Goal: Information Seeking & Learning: Learn about a topic

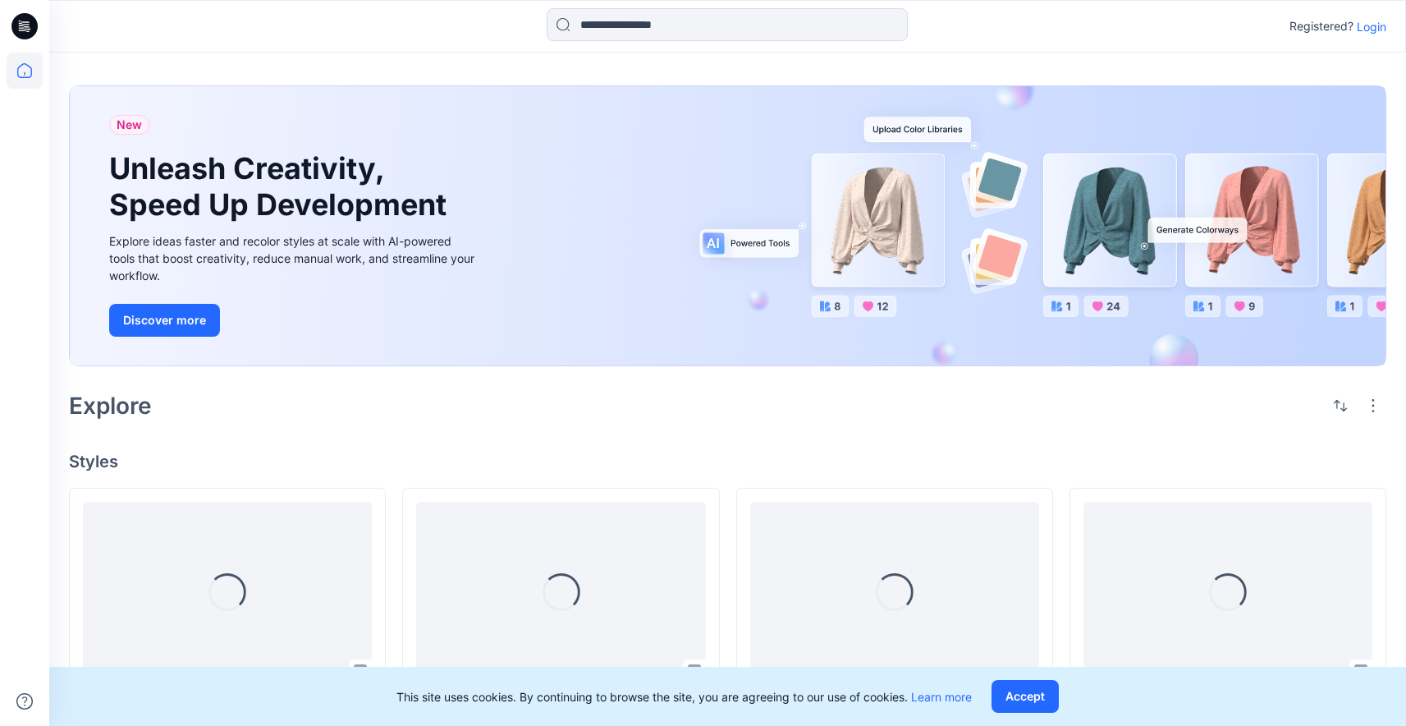
click at [1367, 26] on p "Login" at bounding box center [1372, 26] width 30 height 17
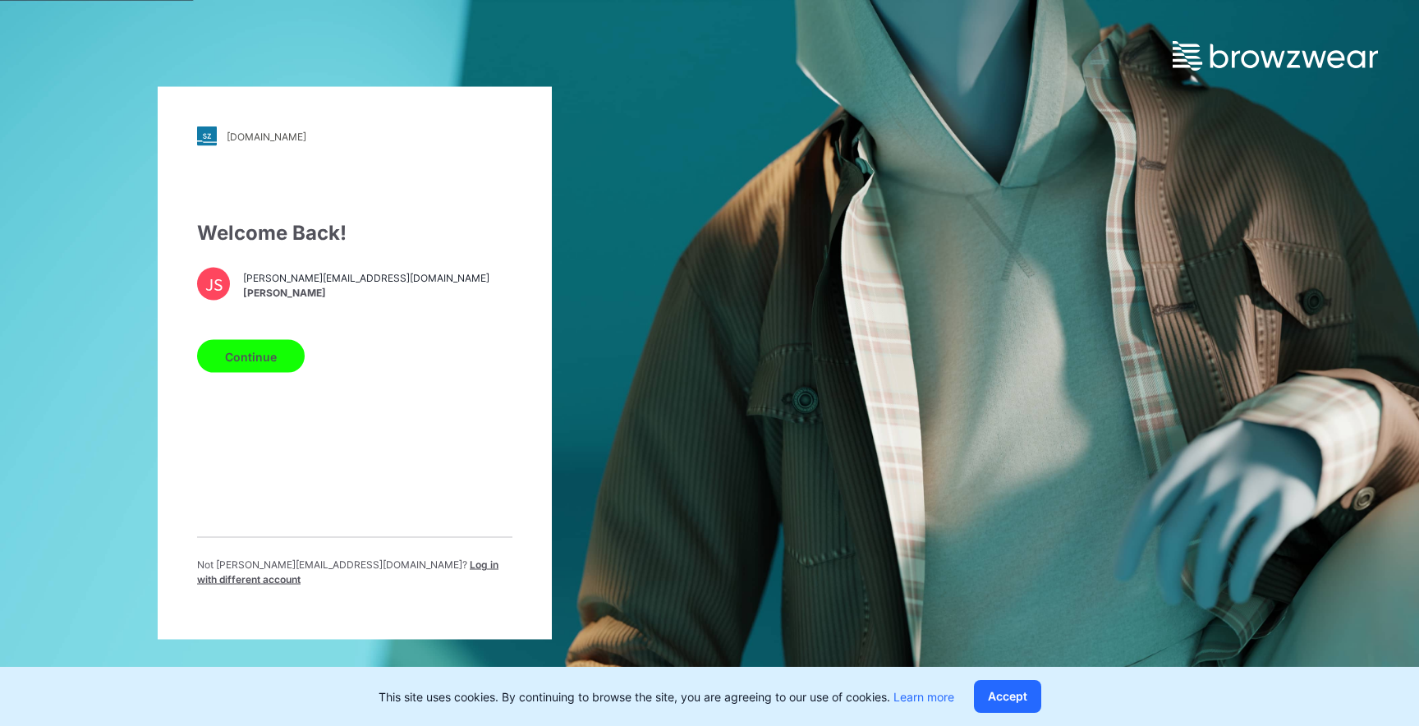
click at [281, 353] on button "Continue" at bounding box center [251, 356] width 108 height 33
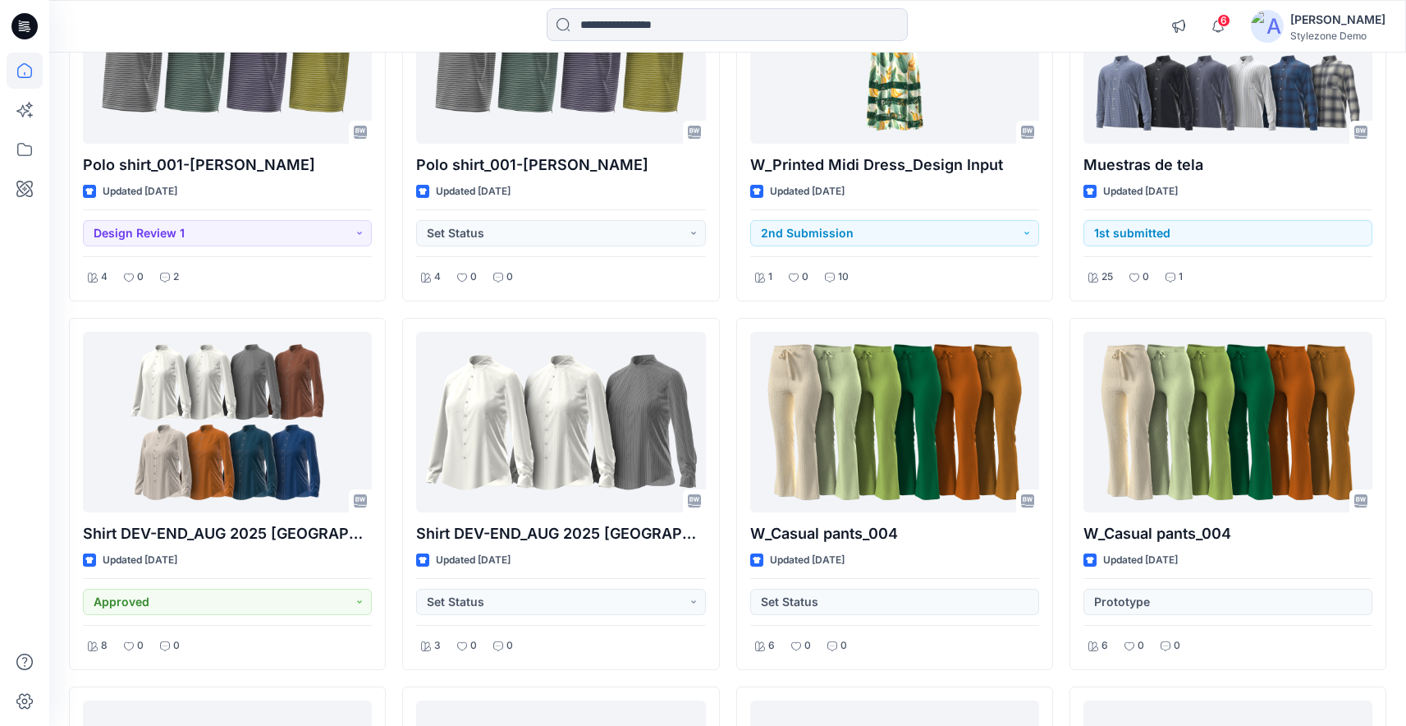
scroll to position [1029, 0]
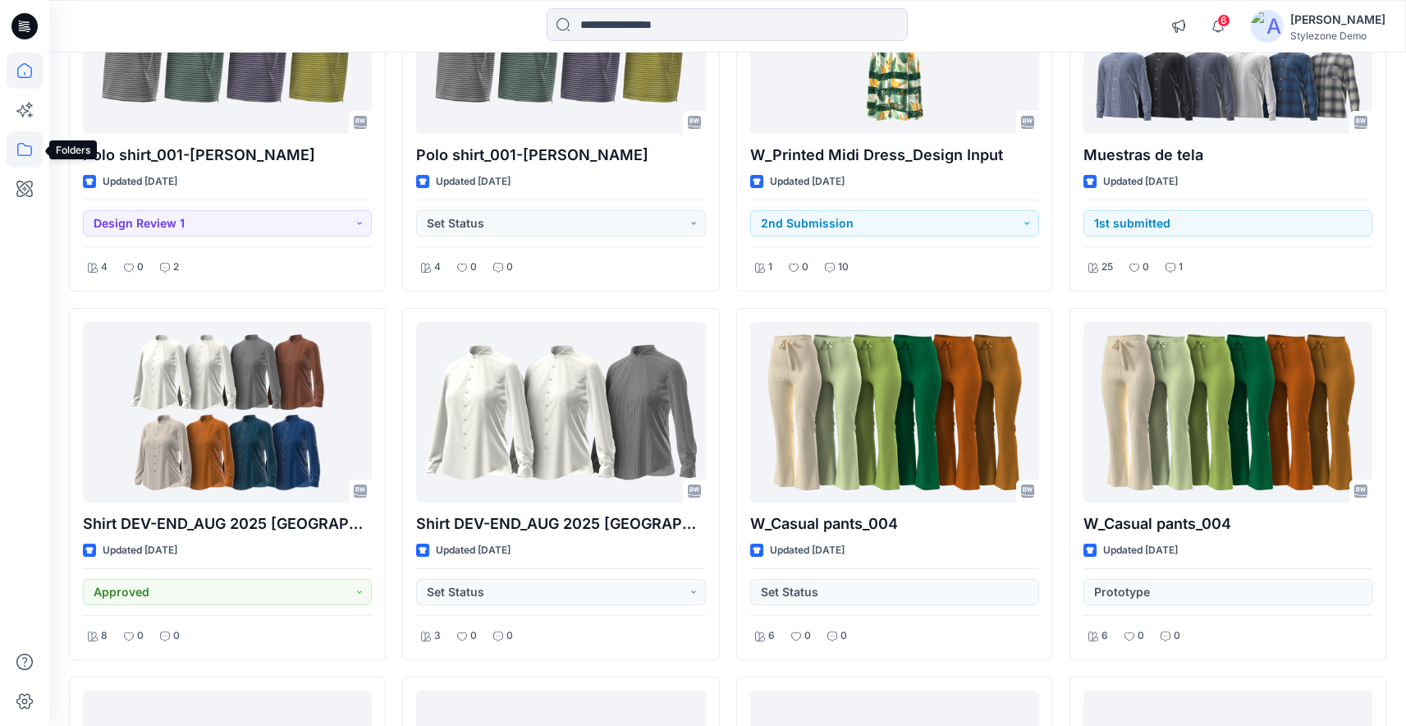
click at [30, 153] on icon at bounding box center [25, 149] width 36 height 36
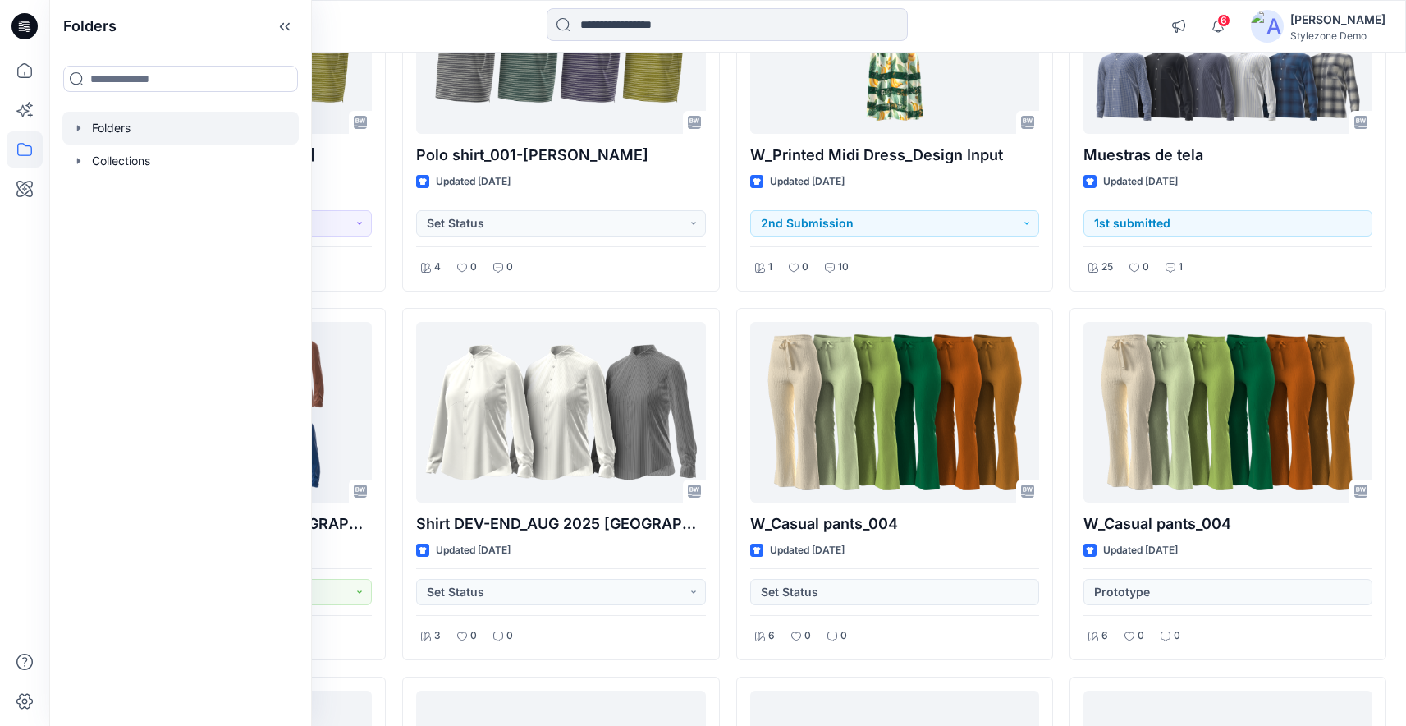
click at [83, 132] on icon "button" at bounding box center [78, 128] width 13 height 13
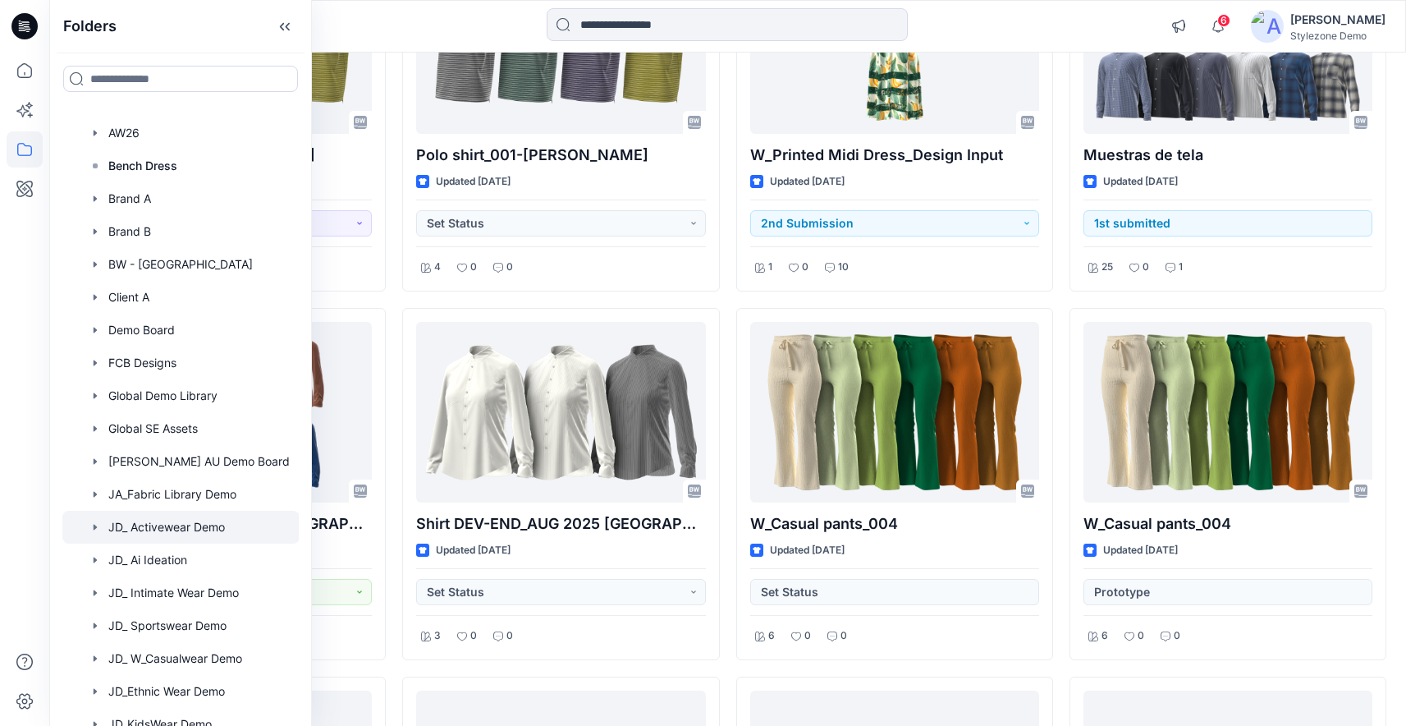
scroll to position [328, 0]
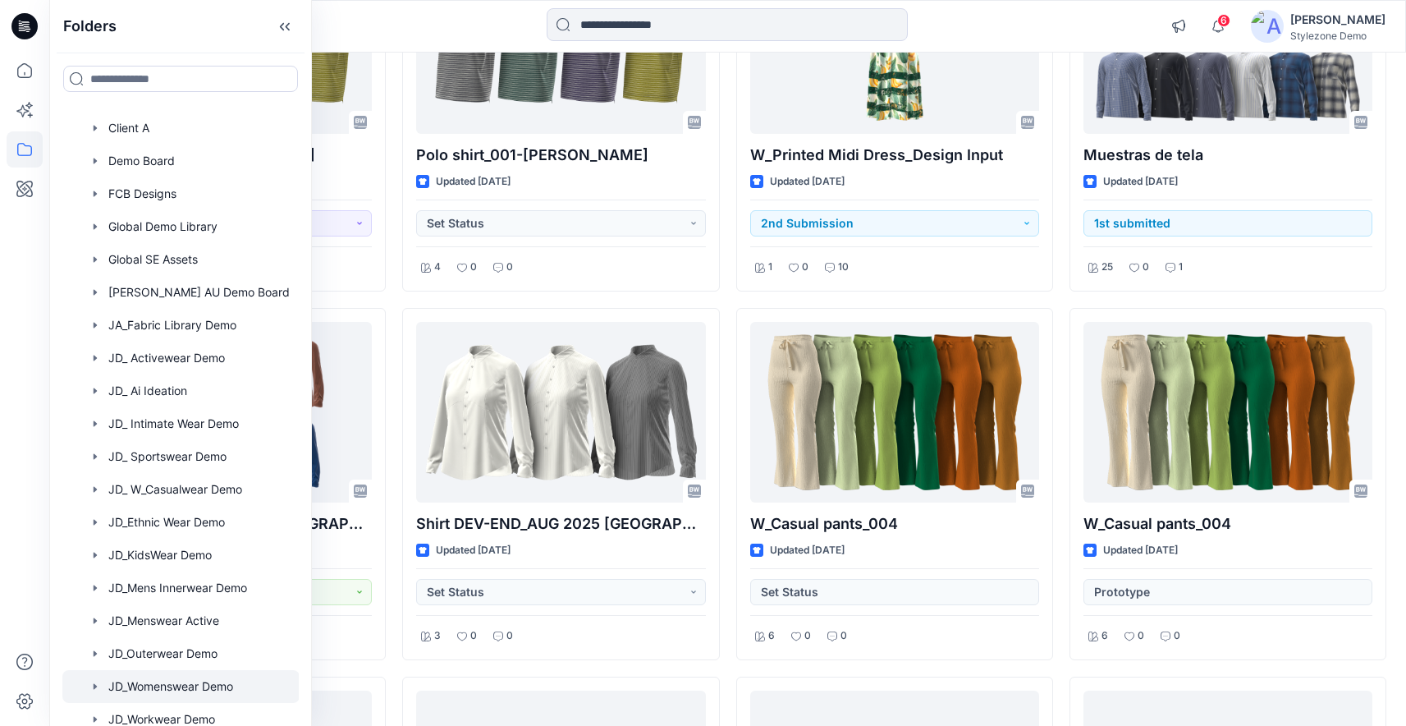
click at [178, 686] on div at bounding box center [180, 686] width 237 height 33
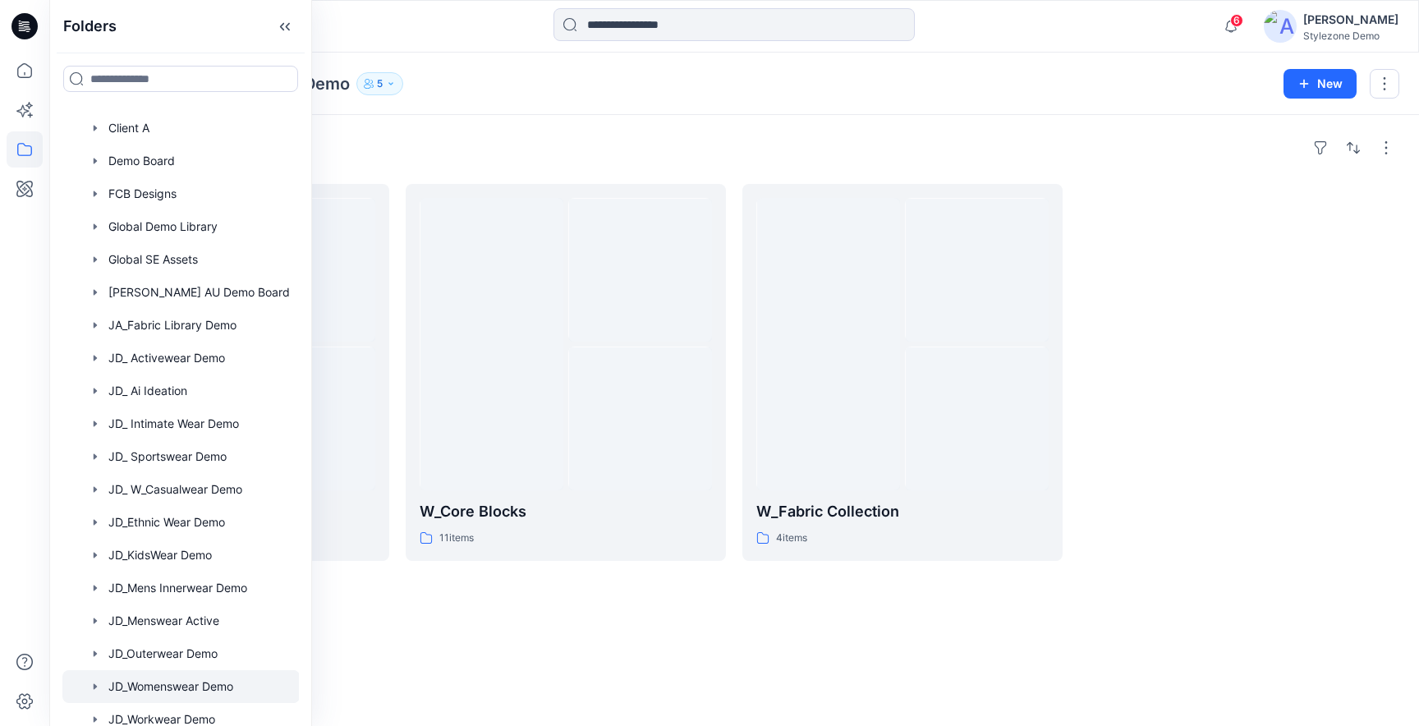
click at [920, 130] on div "Folders W_New Developments 11 items W_Core Blocks 11 items W_Fabric Collection …" at bounding box center [733, 420] width 1369 height 611
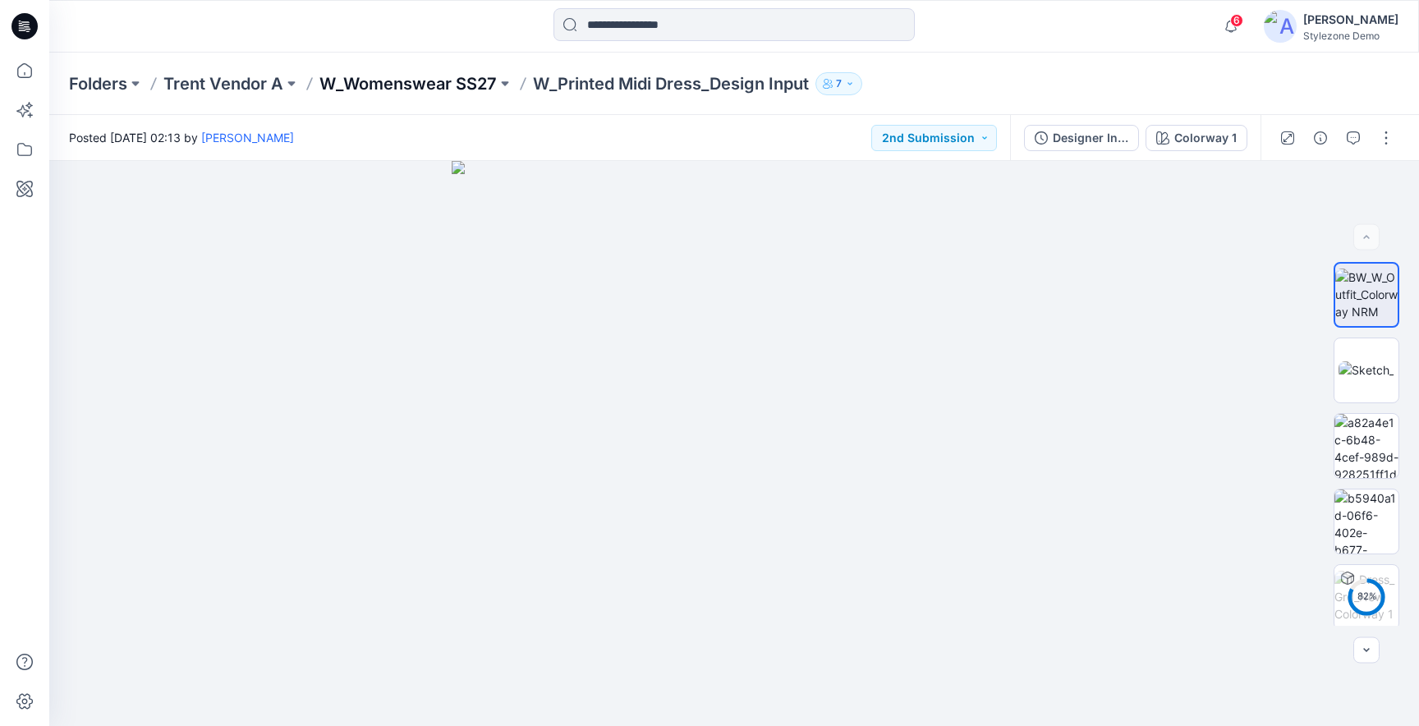
click at [409, 85] on p "W_Womenswear SS27" at bounding box center [407, 83] width 177 height 23
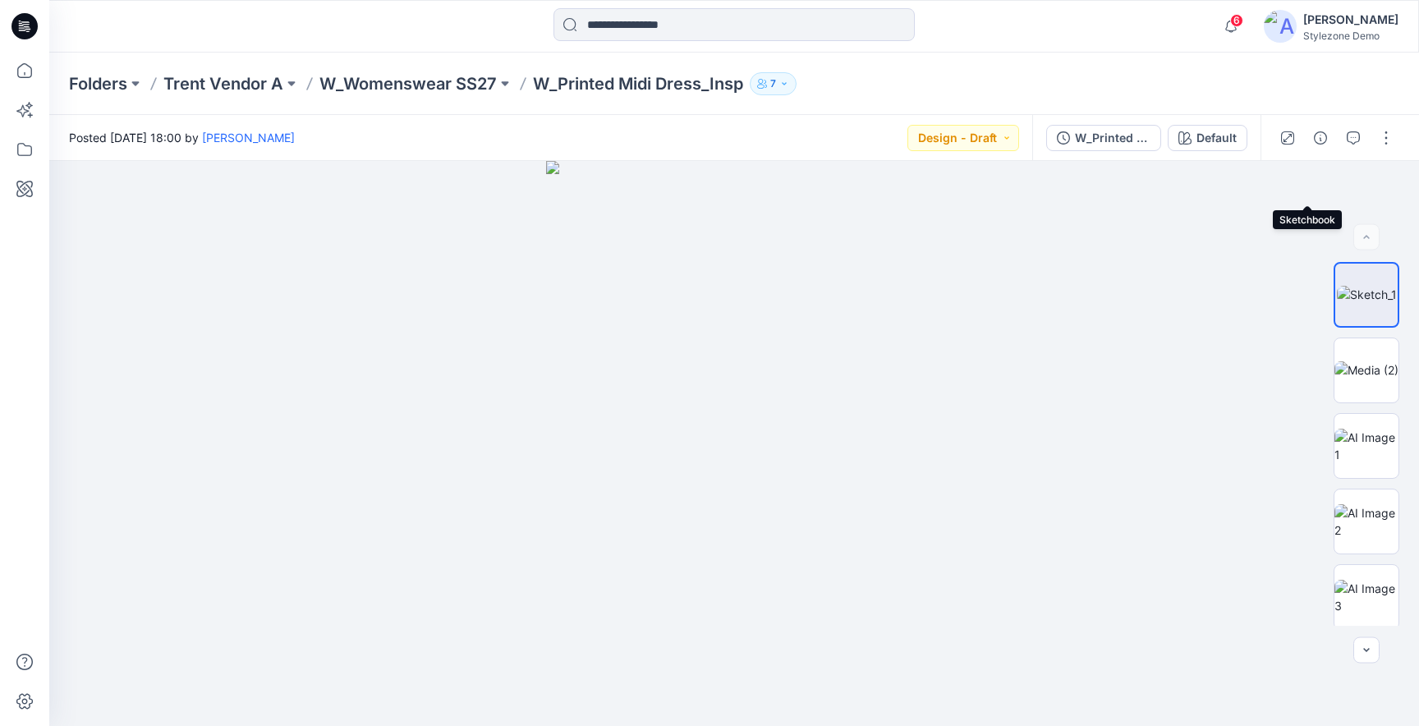
click at [0, 0] on button "button" at bounding box center [0, 0] width 0 height 0
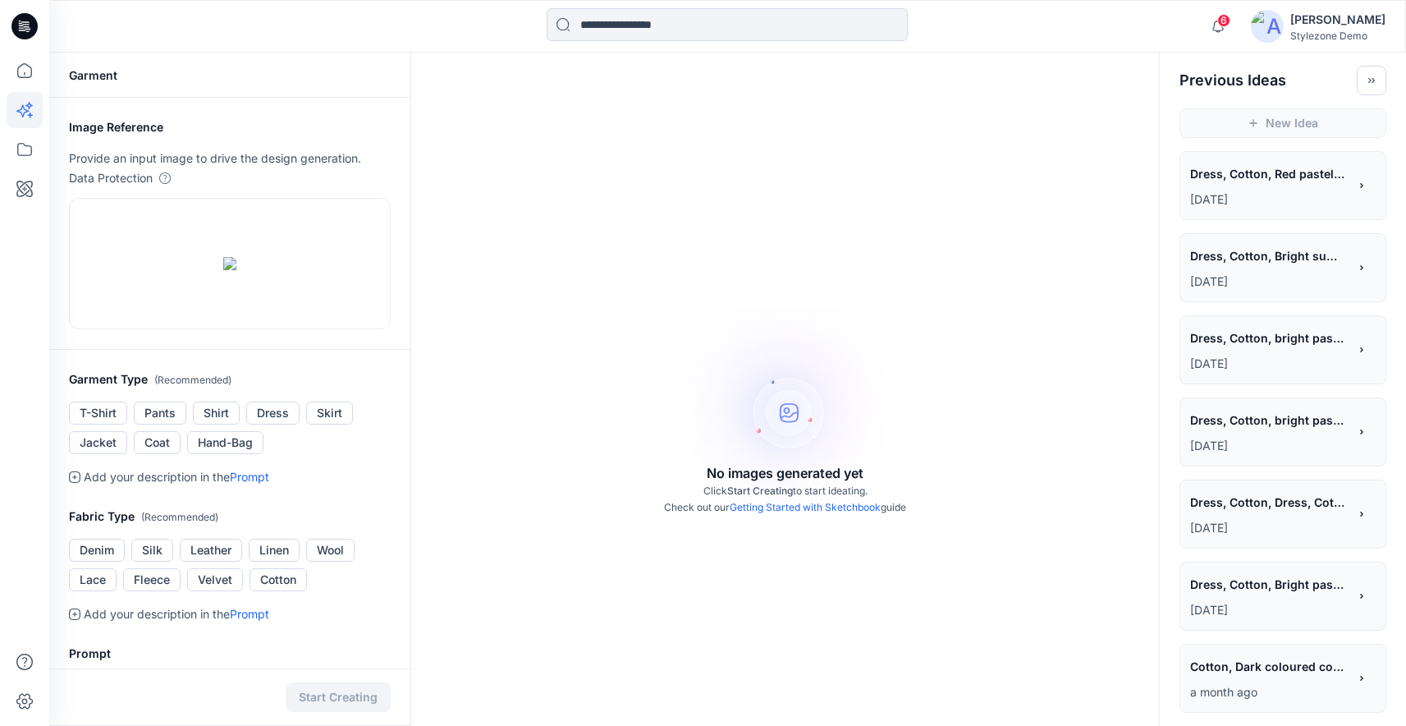
click at [1269, 351] on div "**********" at bounding box center [1270, 340] width 158 height 28
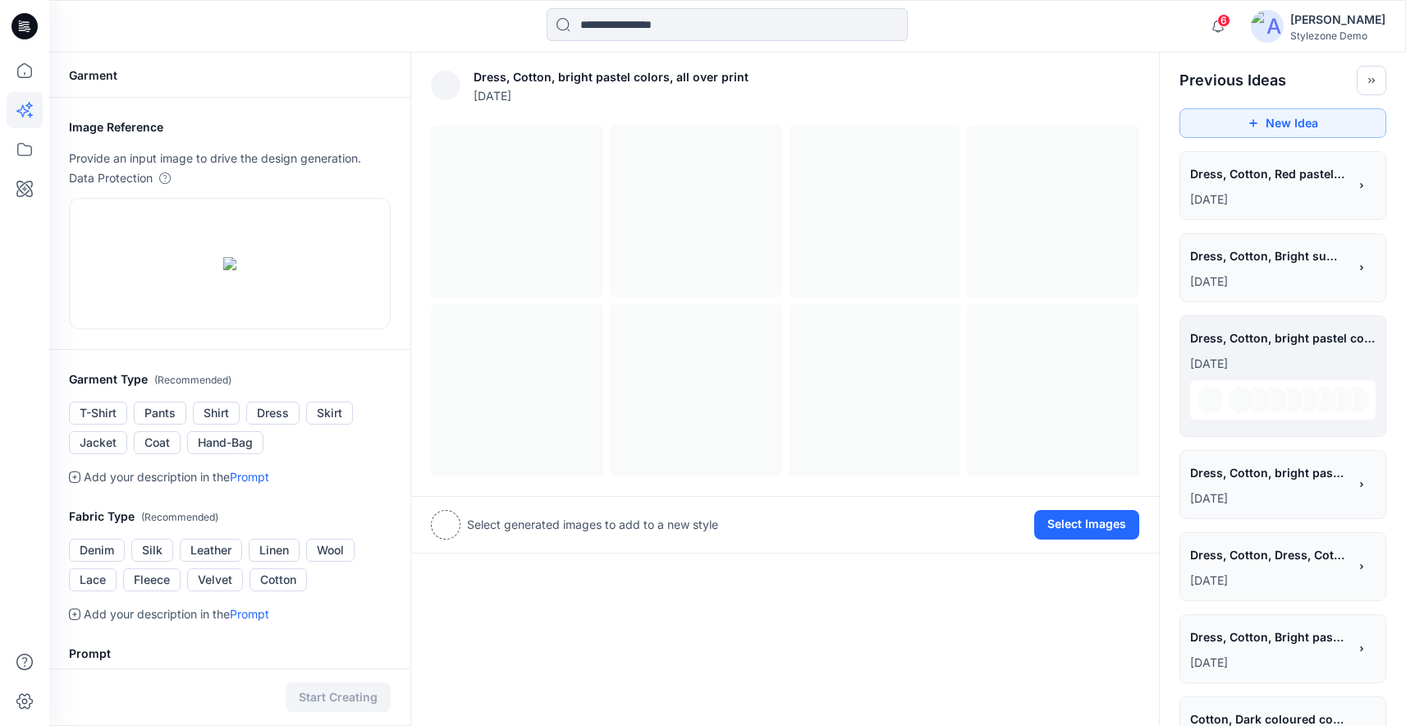
click at [1259, 498] on p "13 days ago" at bounding box center [1270, 499] width 158 height 20
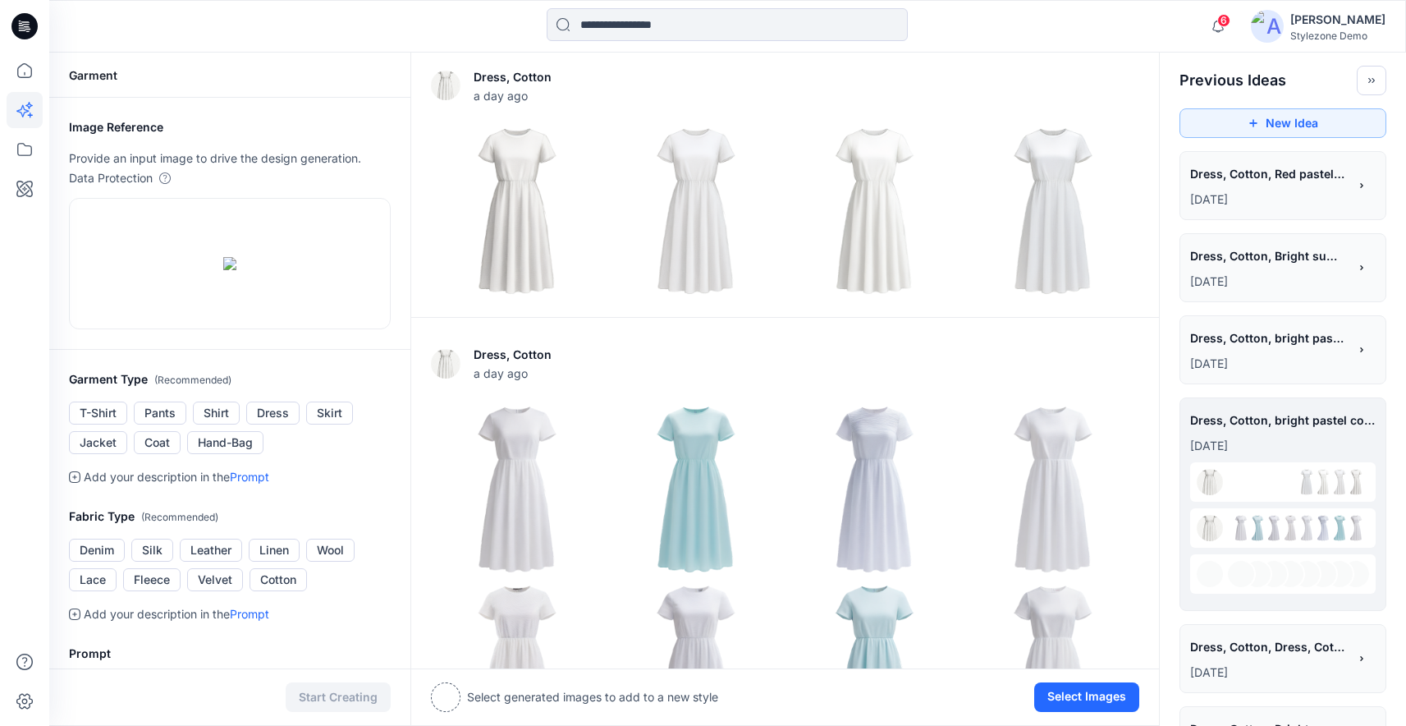
scroll to position [21, 0]
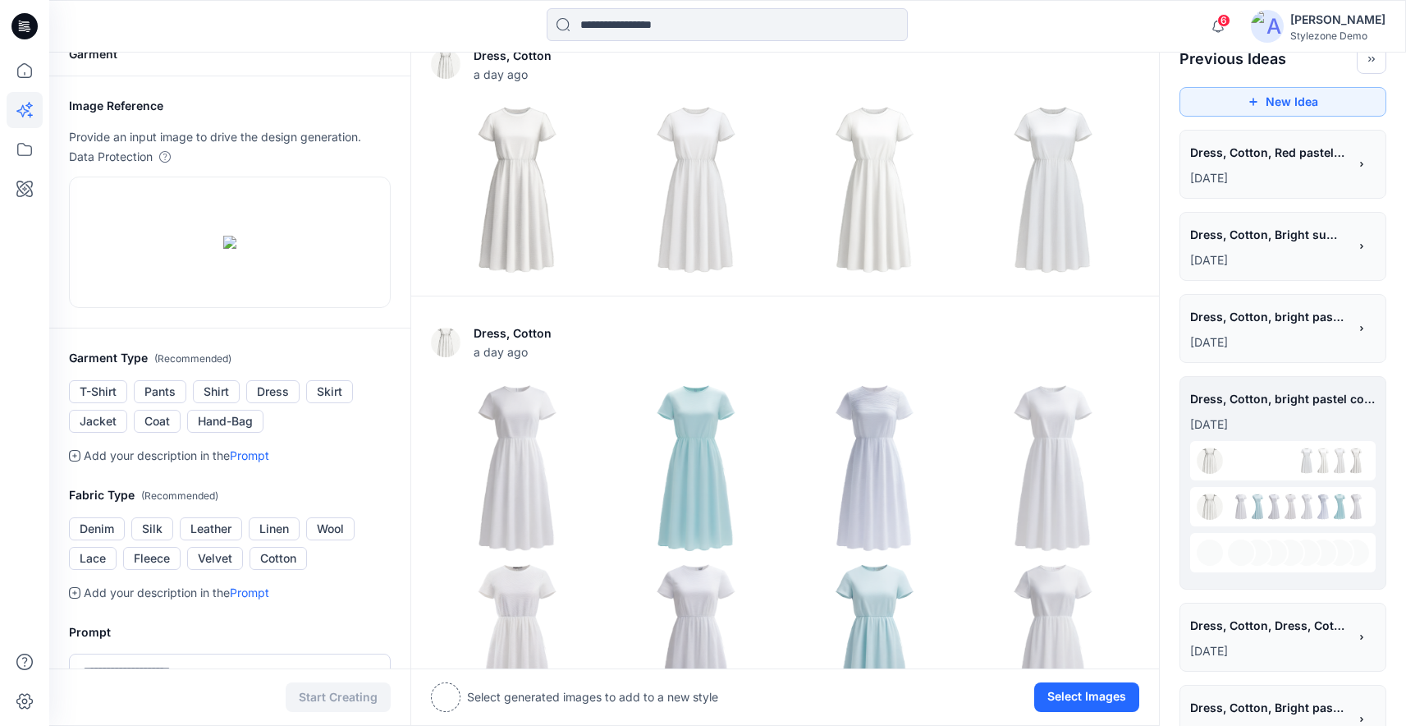
click at [1260, 625] on span "Dress, Cotton, Dress, Cotton, Bright pastel summer color, abstract printed dresS" at bounding box center [1269, 625] width 156 height 24
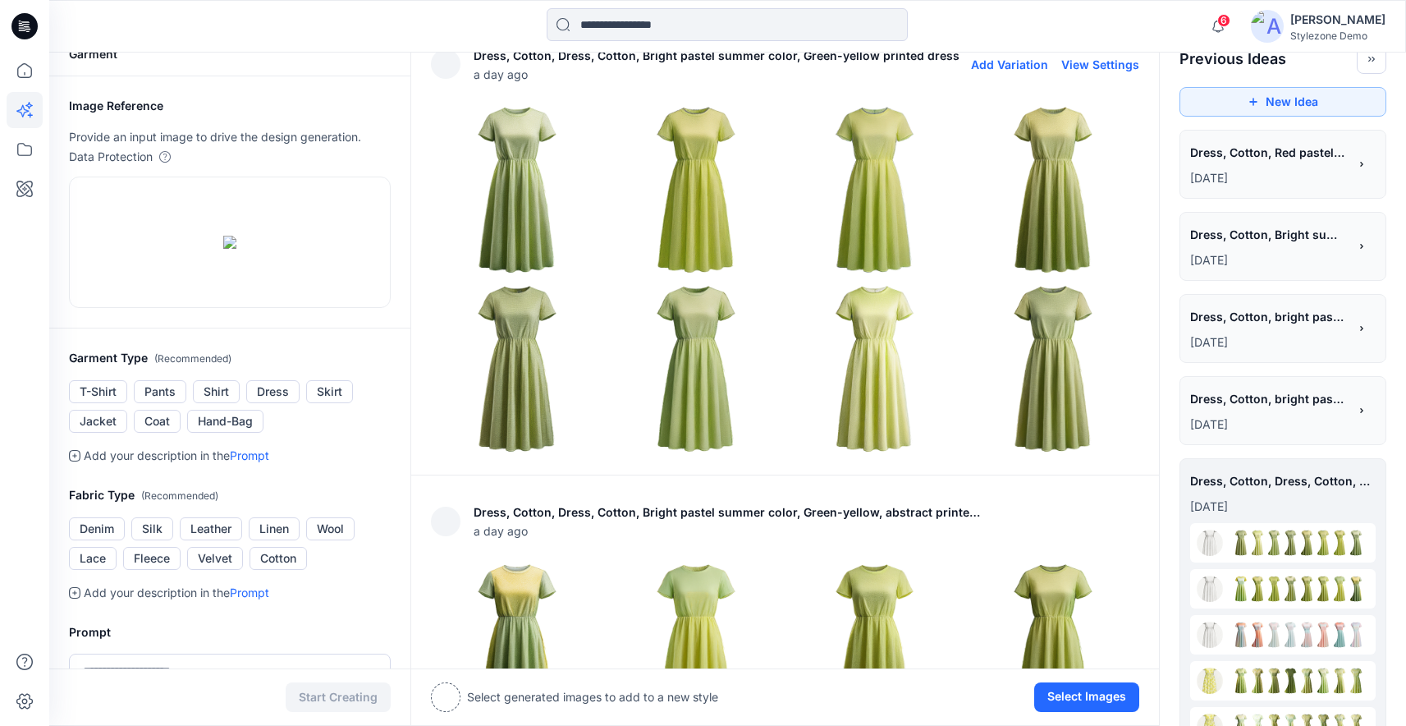
click at [1121, 60] on button "View Settings" at bounding box center [1101, 64] width 78 height 14
type textarea "**********"
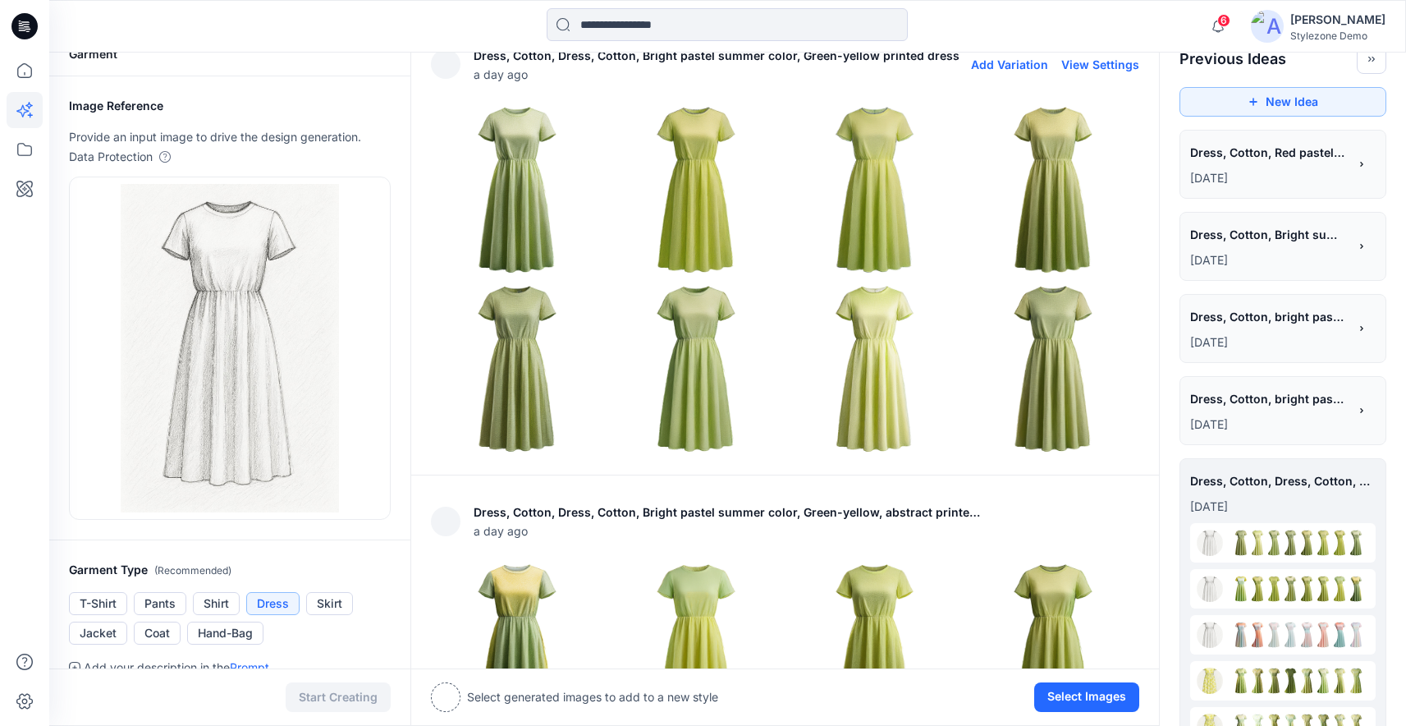
click at [1118, 66] on button "View Settings" at bounding box center [1101, 64] width 78 height 14
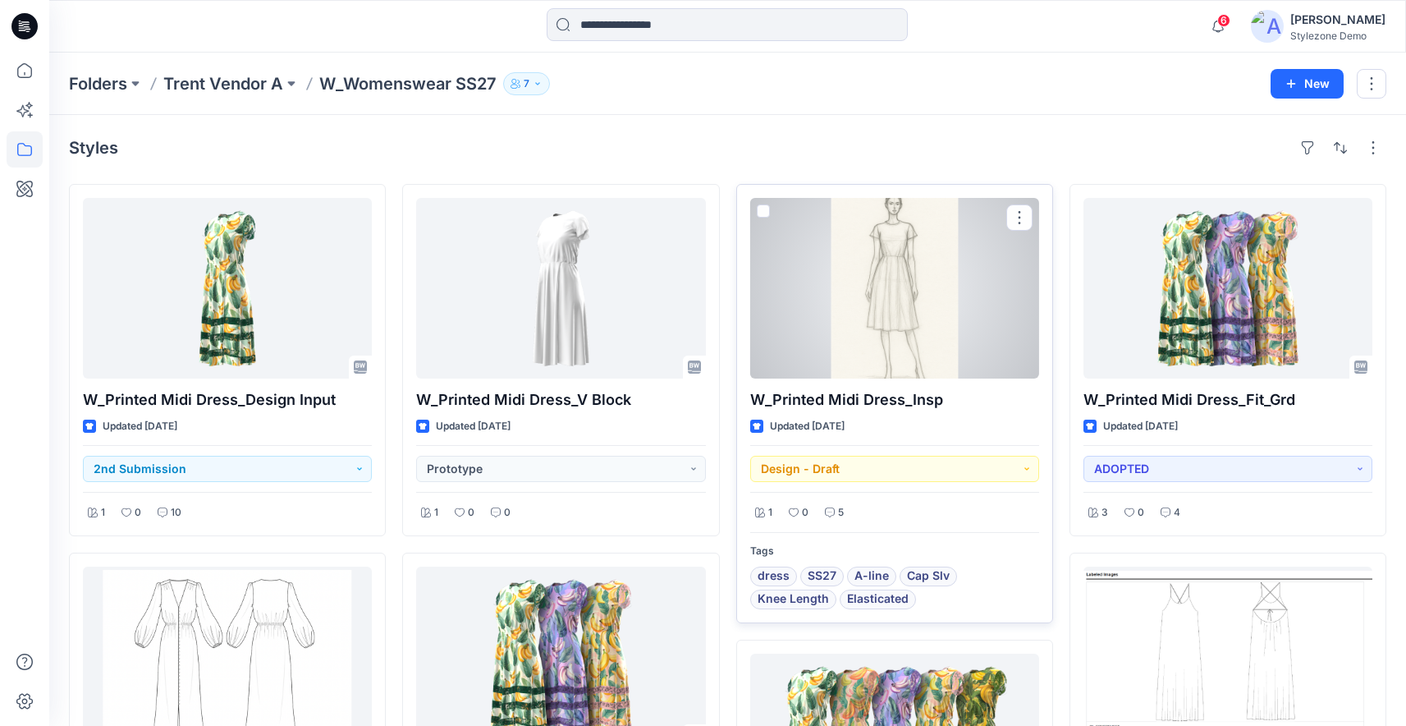
click at [918, 299] on div at bounding box center [894, 288] width 289 height 181
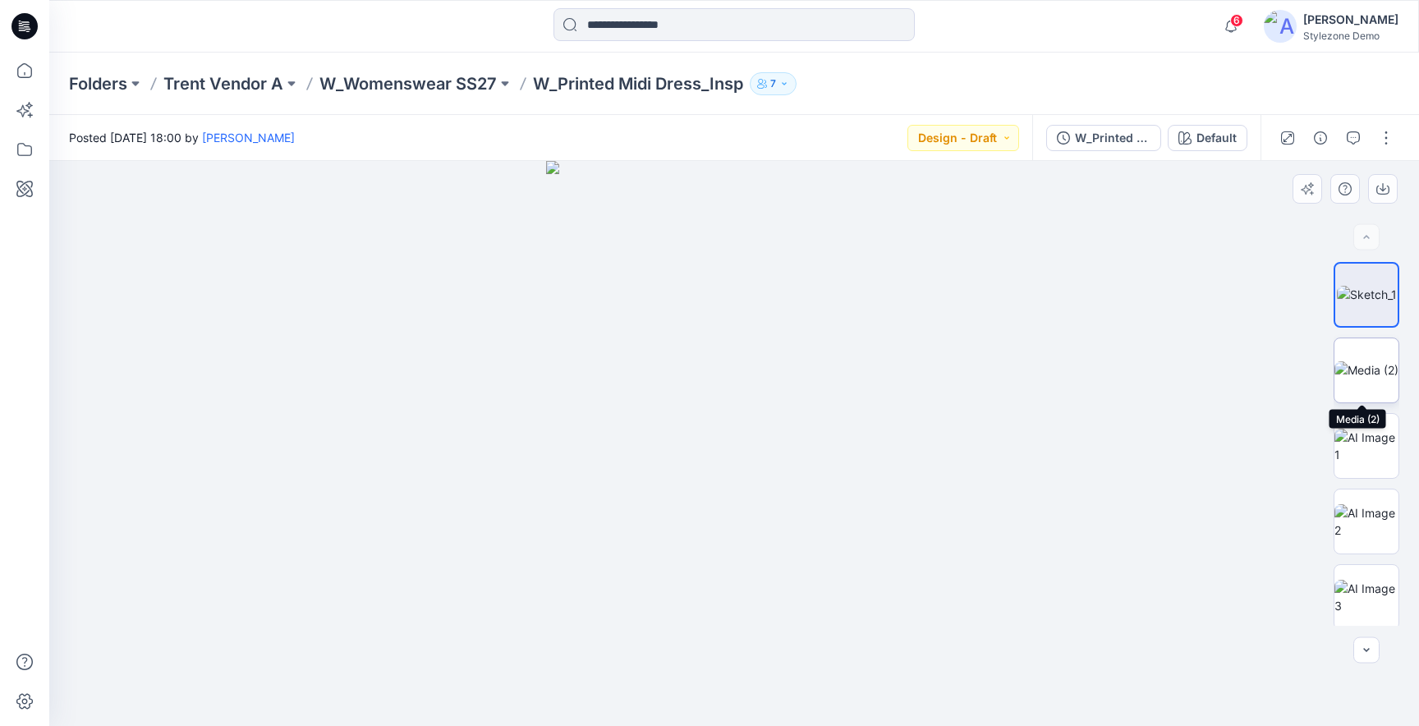
click at [1361, 363] on img at bounding box center [1366, 369] width 64 height 17
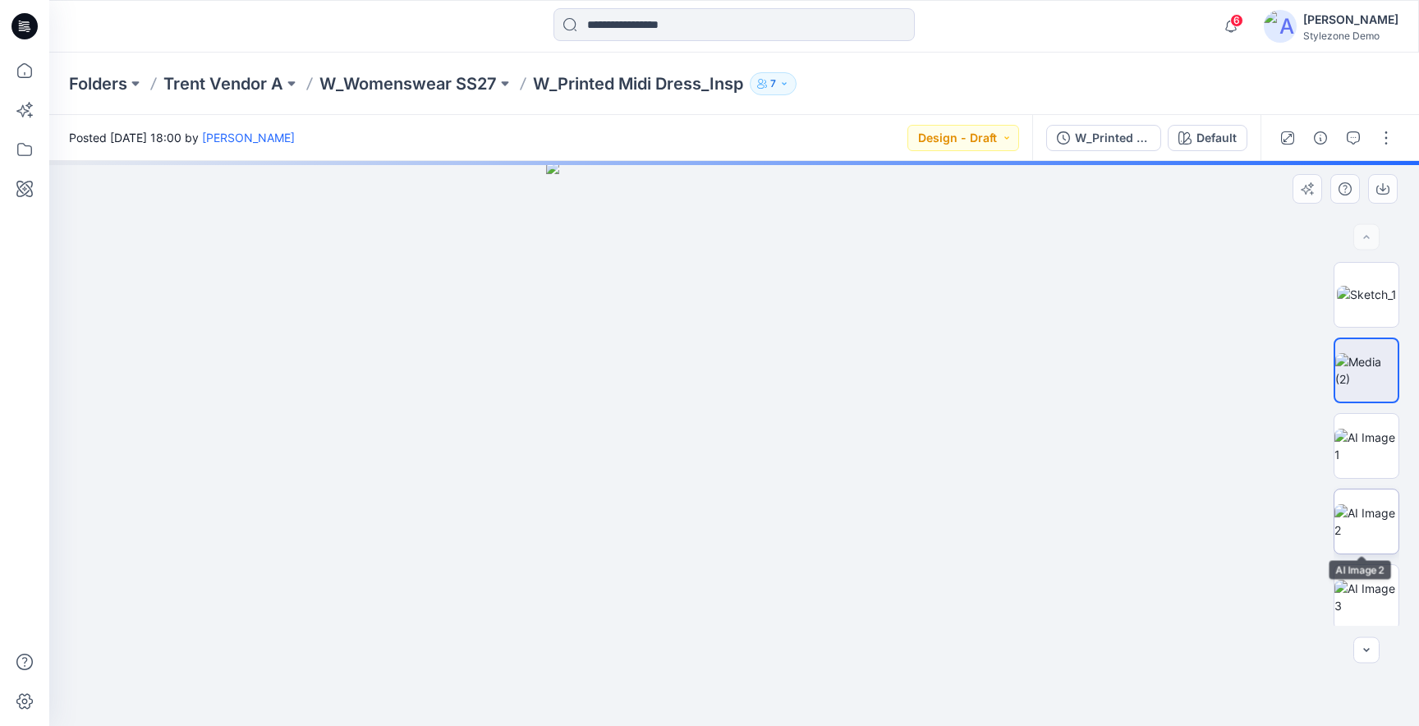
scroll to position [4, 0]
click at [1367, 459] on img at bounding box center [1366, 441] width 64 height 34
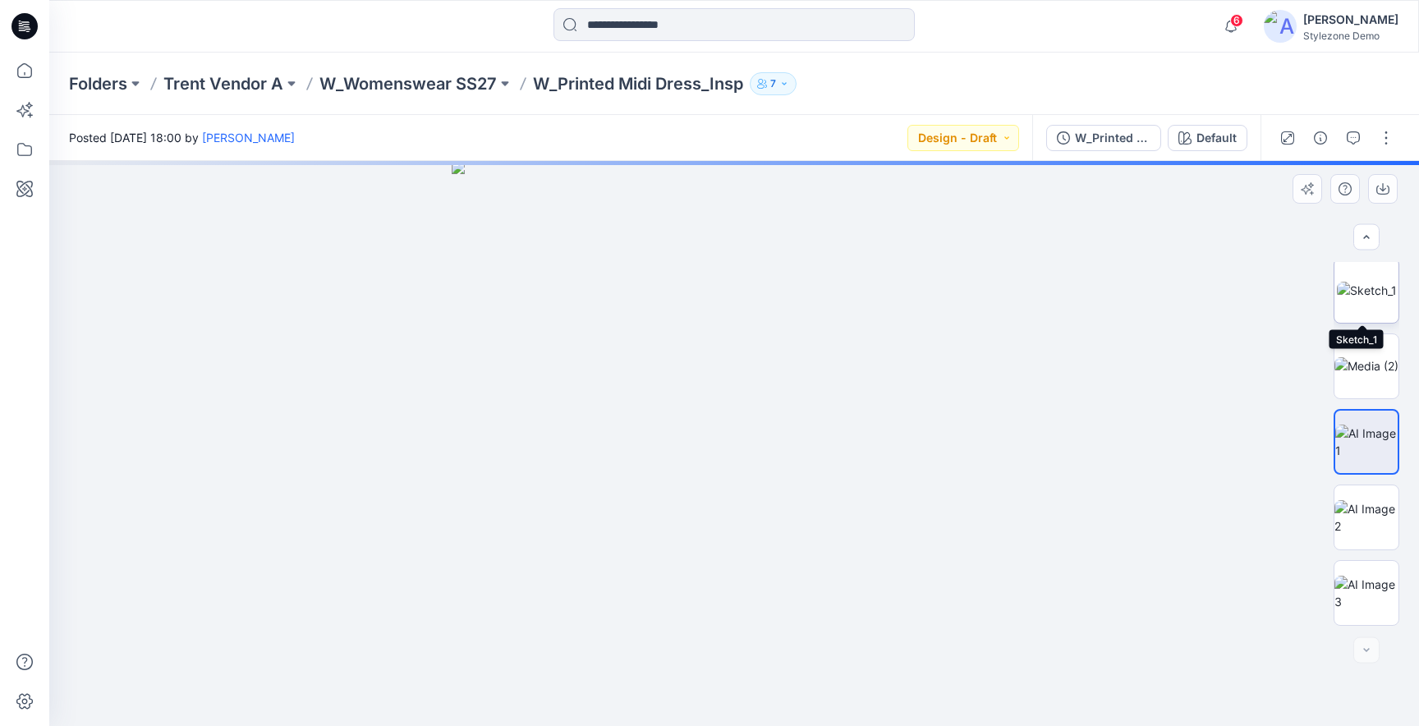
click at [1376, 297] on img at bounding box center [1367, 290] width 60 height 17
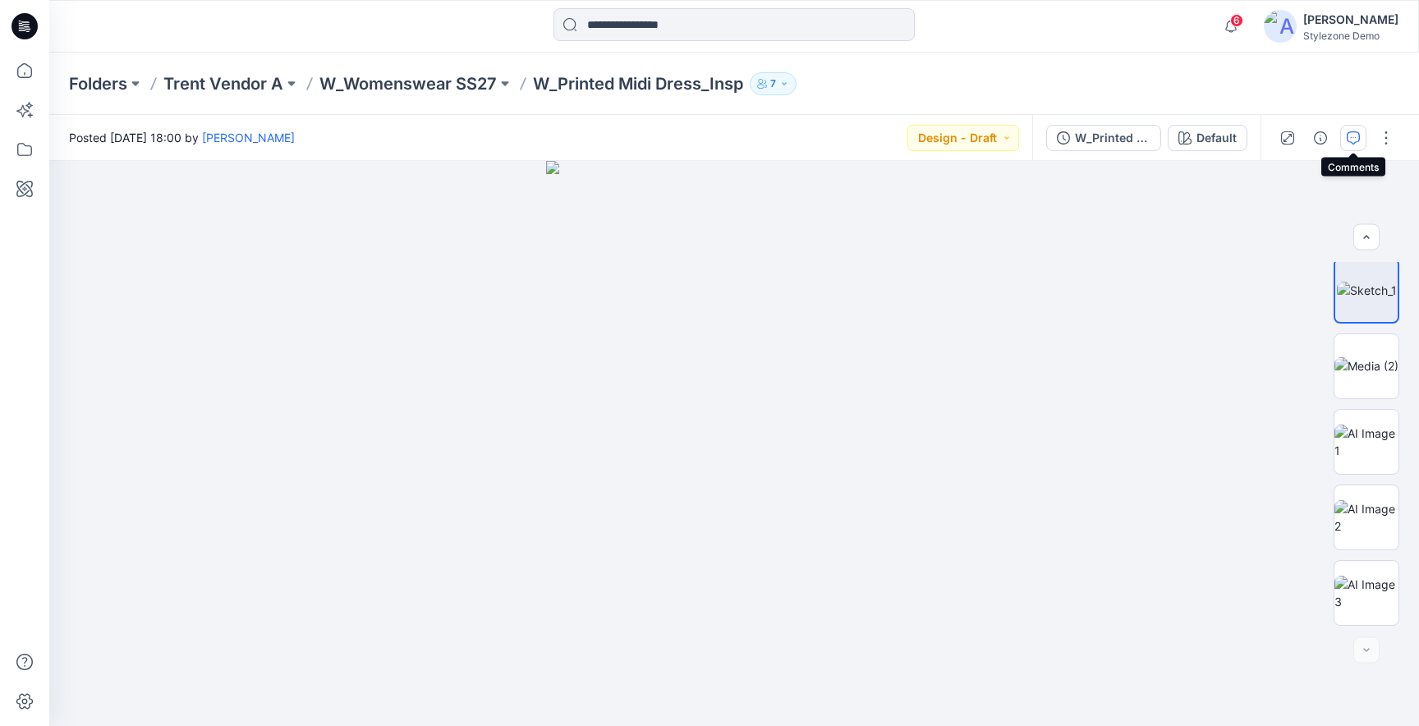
click at [1353, 130] on button "button" at bounding box center [1353, 138] width 26 height 26
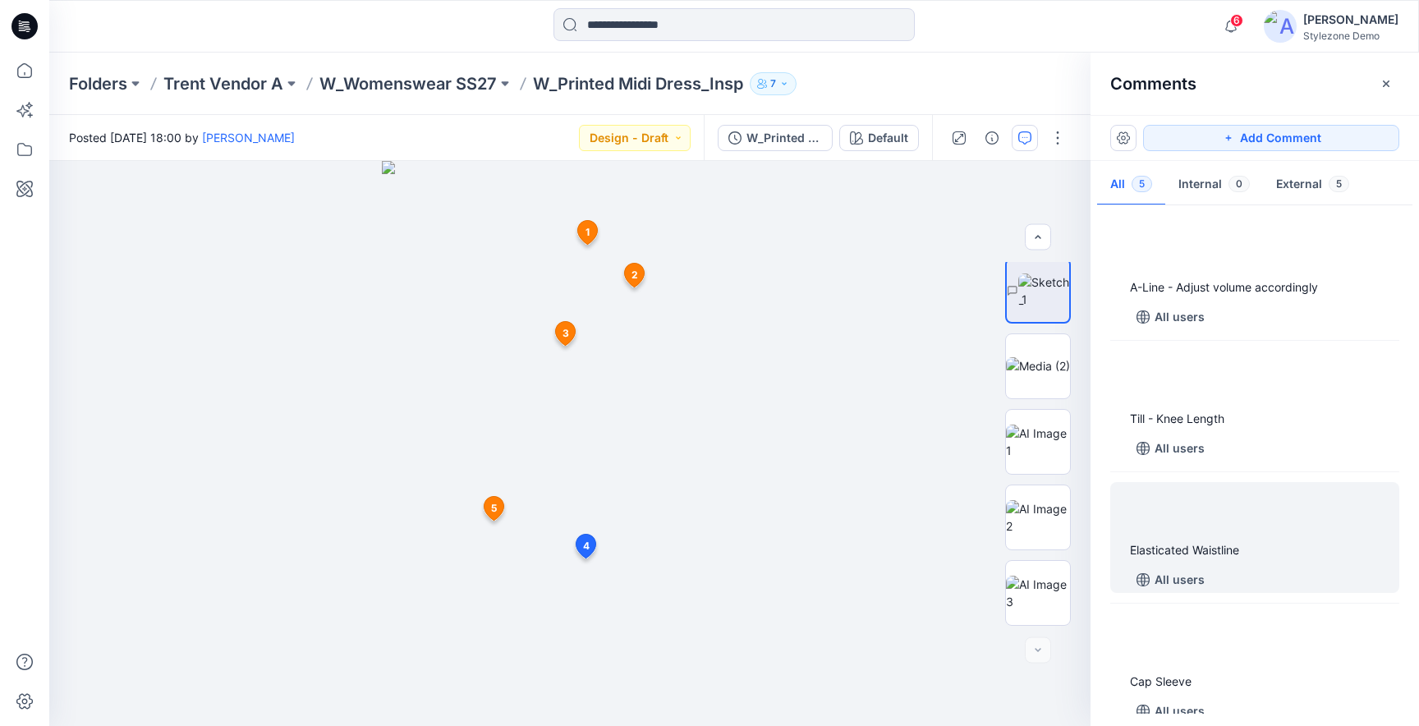
scroll to position [152, 0]
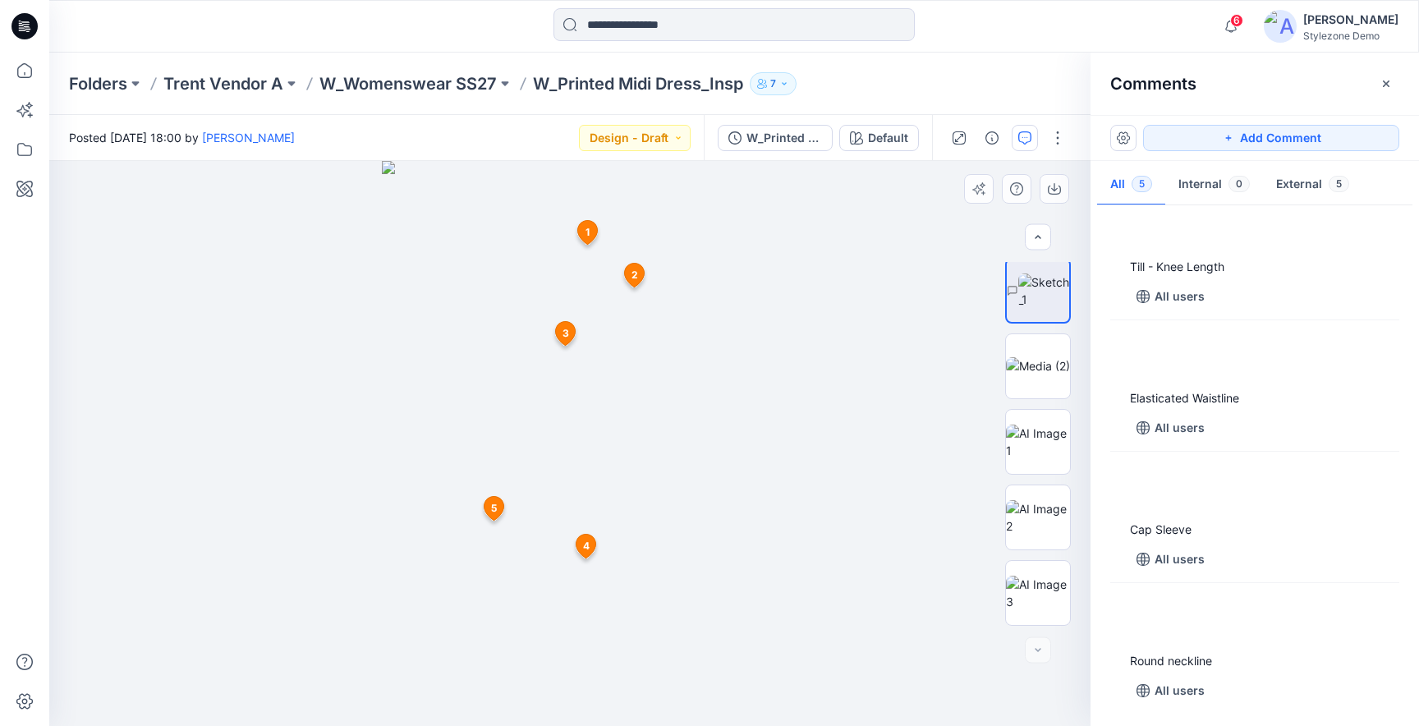
click at [630, 272] on icon at bounding box center [635, 276] width 20 height 24
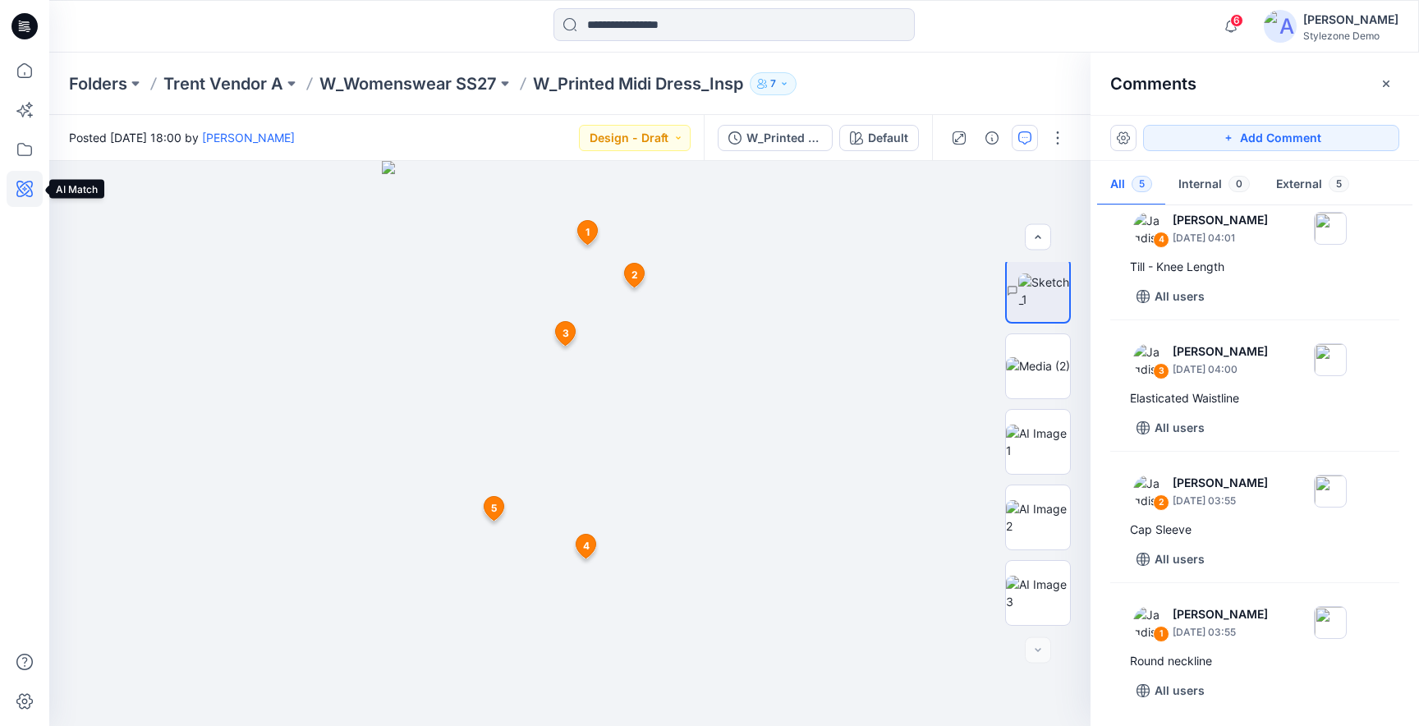
click at [22, 194] on icon at bounding box center [25, 189] width 36 height 36
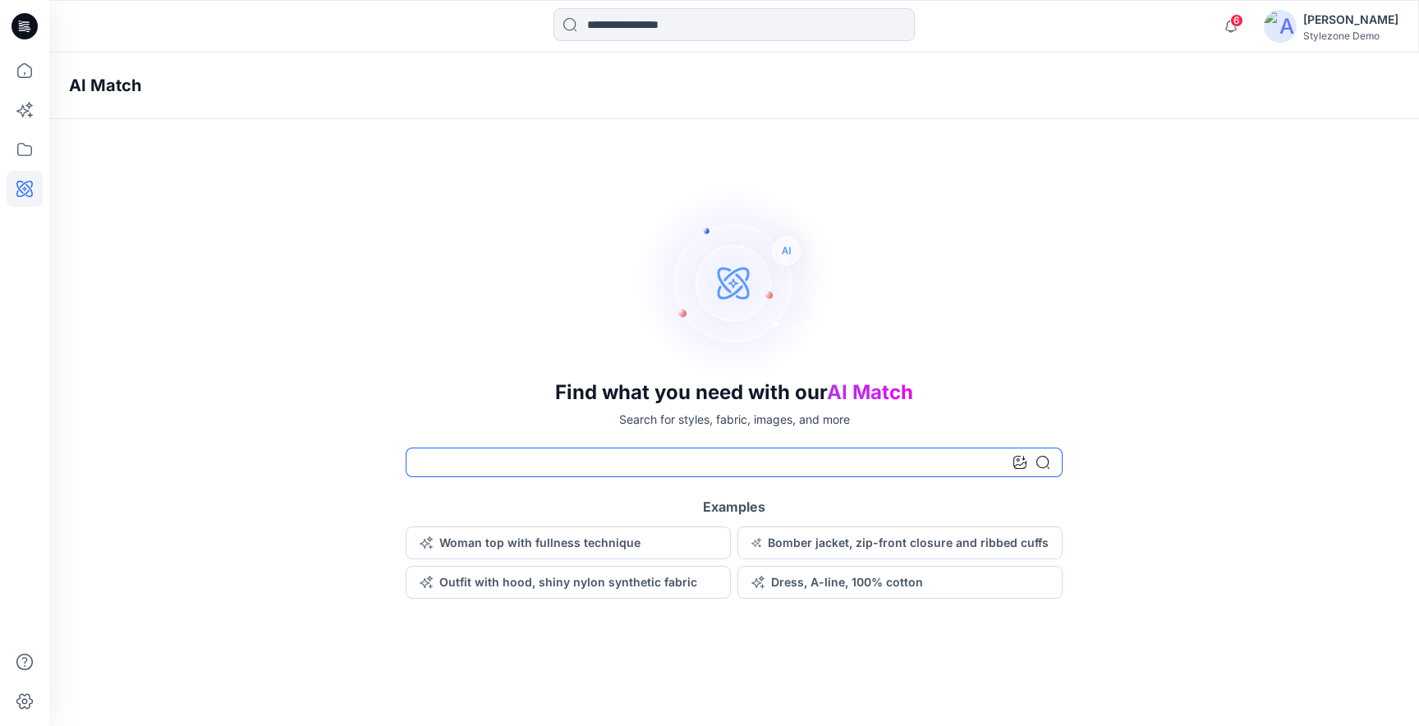
click at [594, 469] on input at bounding box center [734, 462] width 657 height 30
type input "**********"
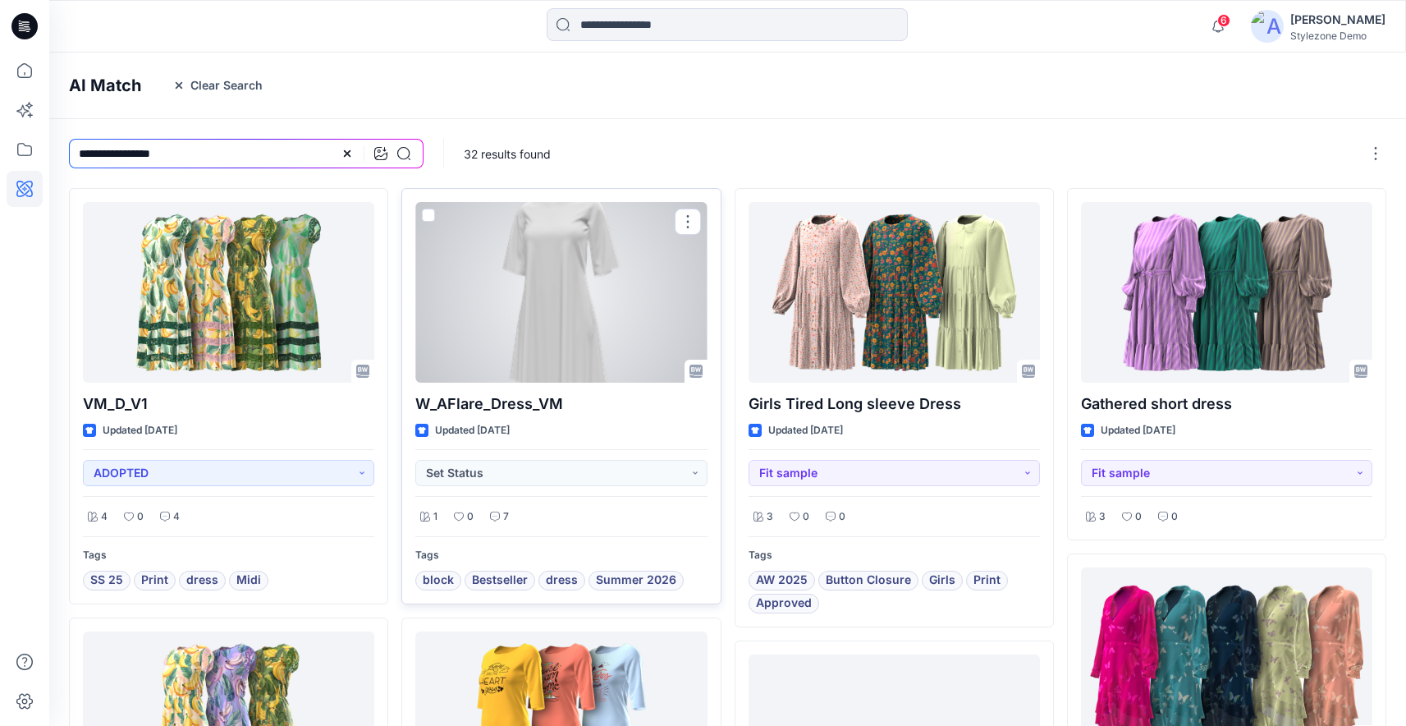
click at [617, 280] on div at bounding box center [560, 292] width 291 height 181
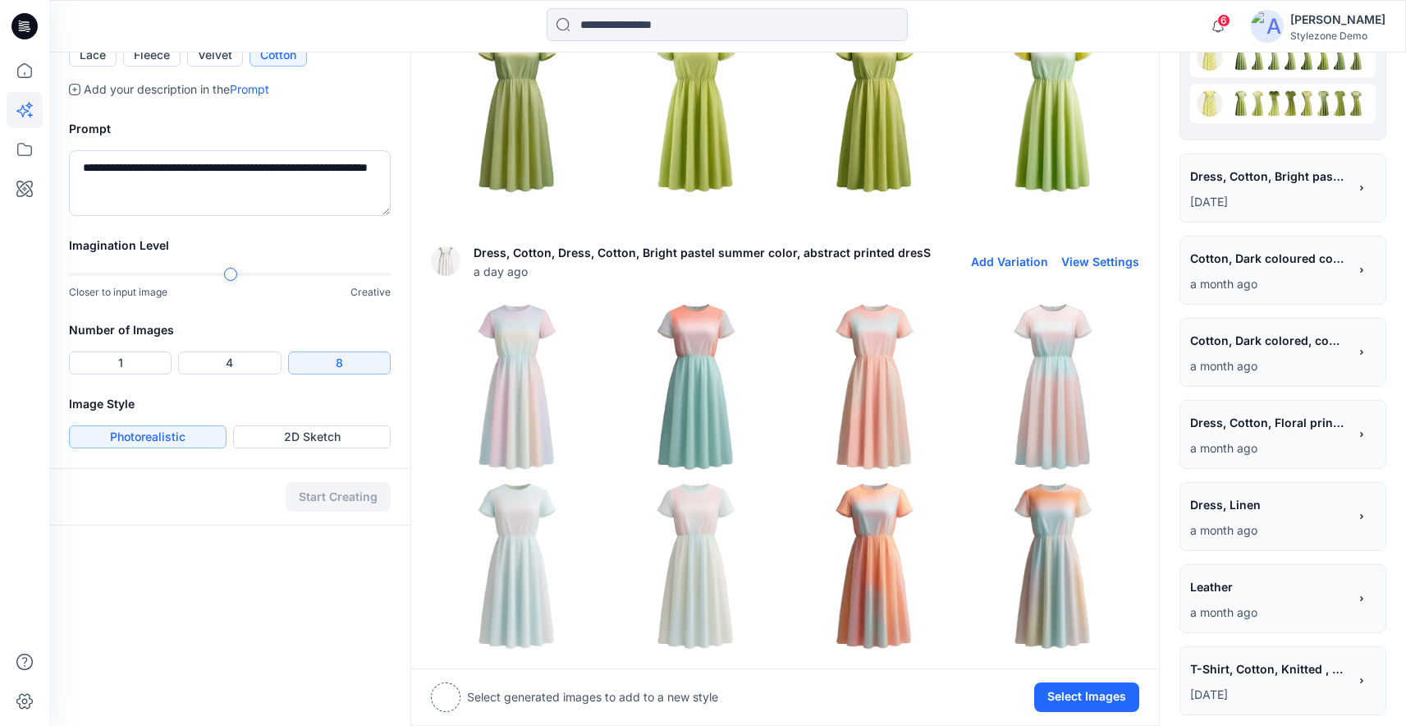
scroll to position [747, 0]
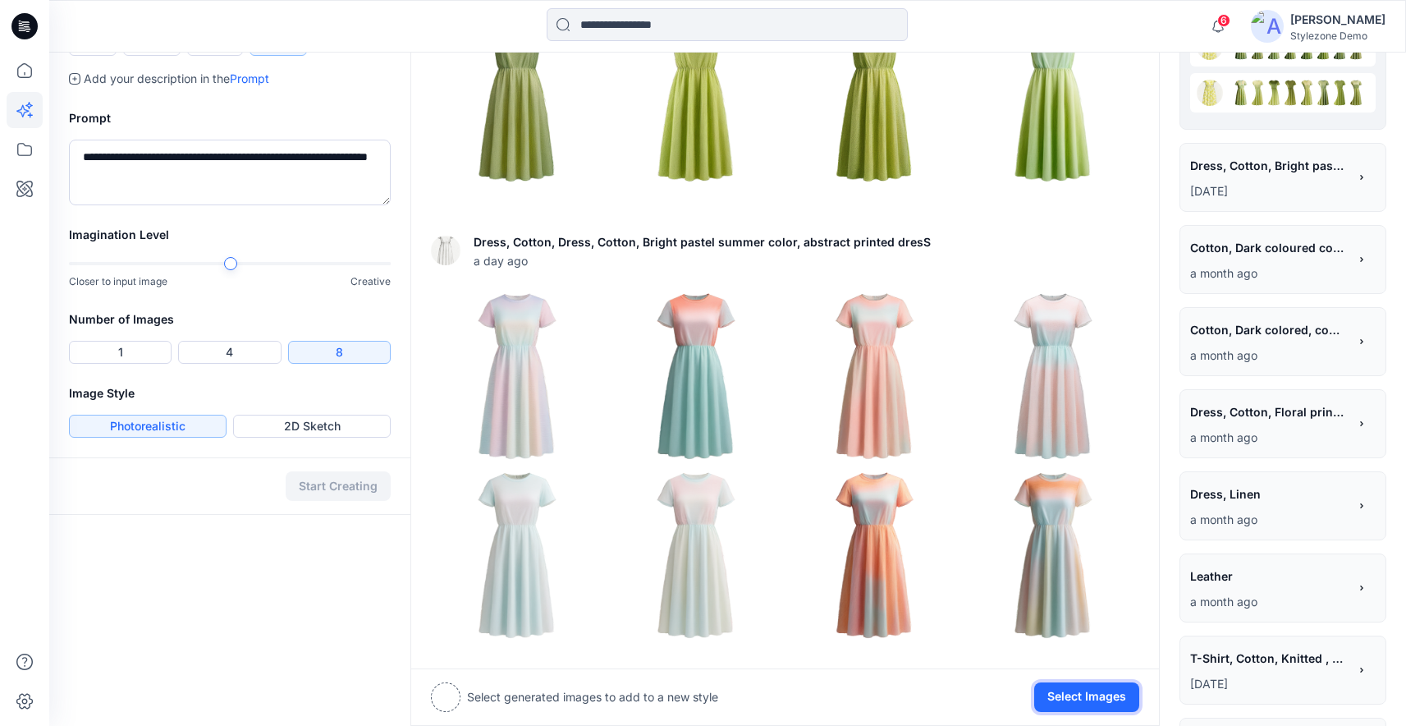
drag, startPoint x: 1103, startPoint y: 700, endPoint x: 1013, endPoint y: 672, distance: 94.8
click at [1103, 700] on button "Select Images" at bounding box center [1087, 697] width 105 height 30
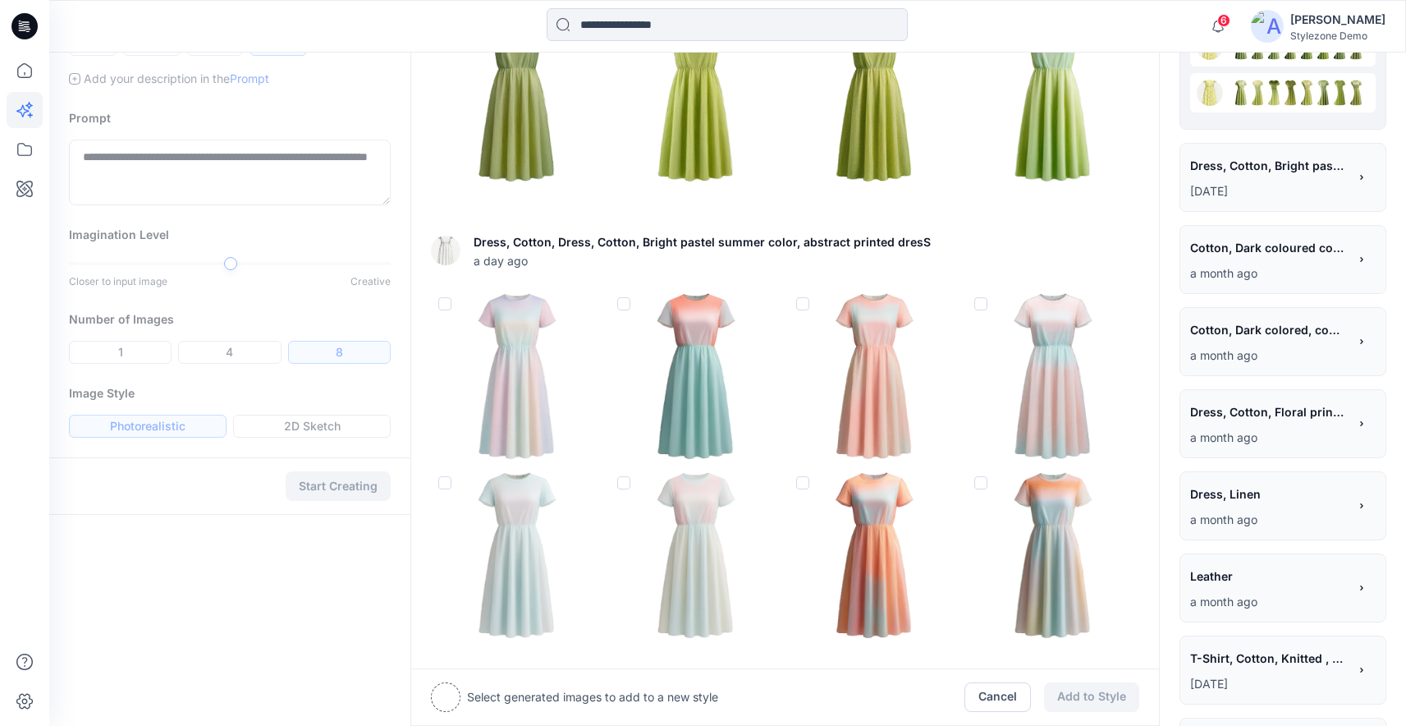
drag, startPoint x: 798, startPoint y: 480, endPoint x: 798, endPoint y: 470, distance: 9.9
click at [799, 480] on span at bounding box center [802, 482] width 13 height 13
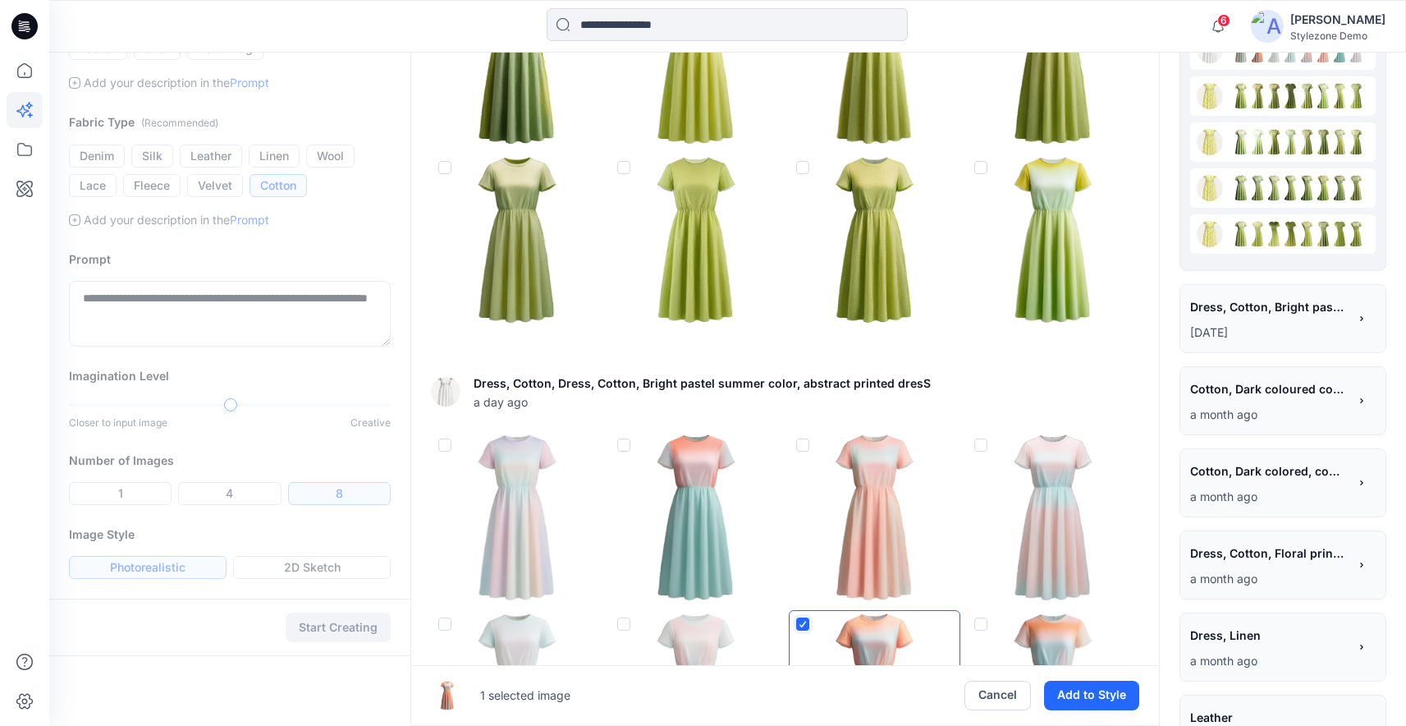
scroll to position [415, 0]
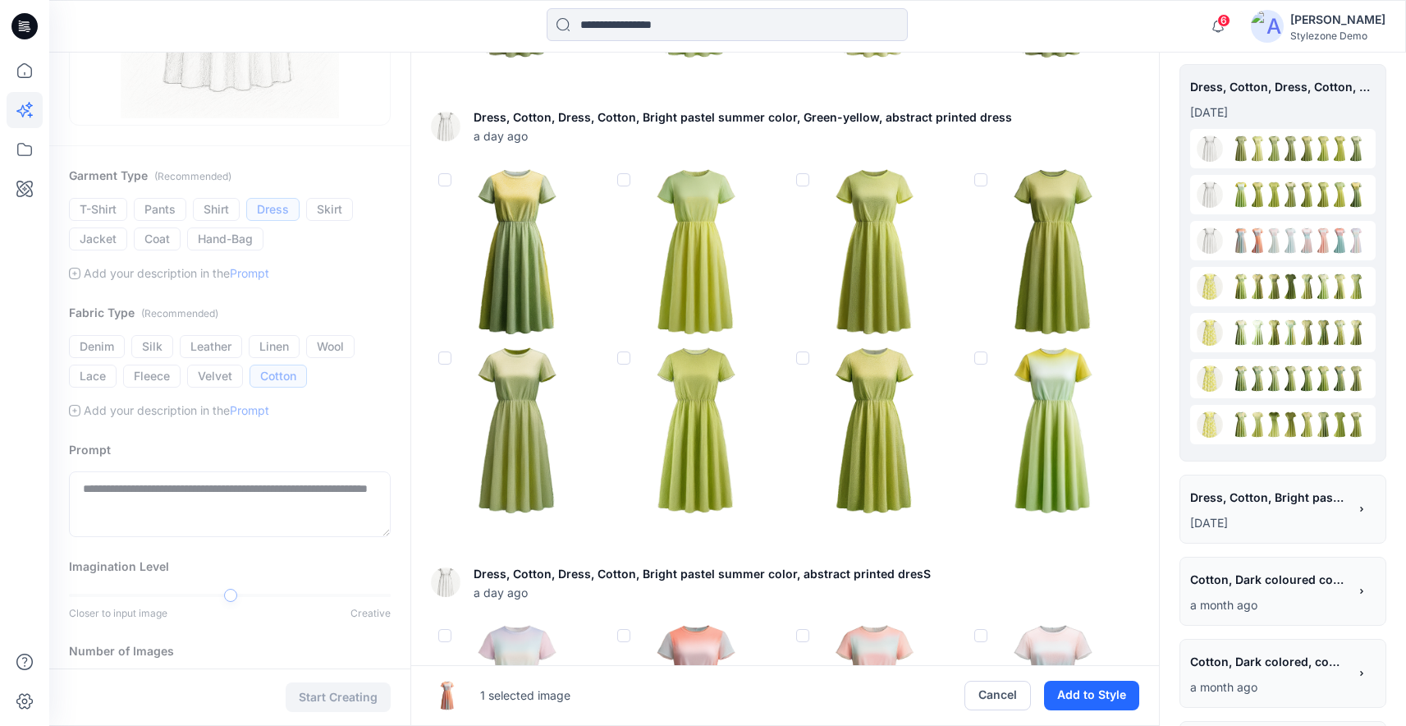
click at [802, 180] on span at bounding box center [802, 179] width 13 height 13
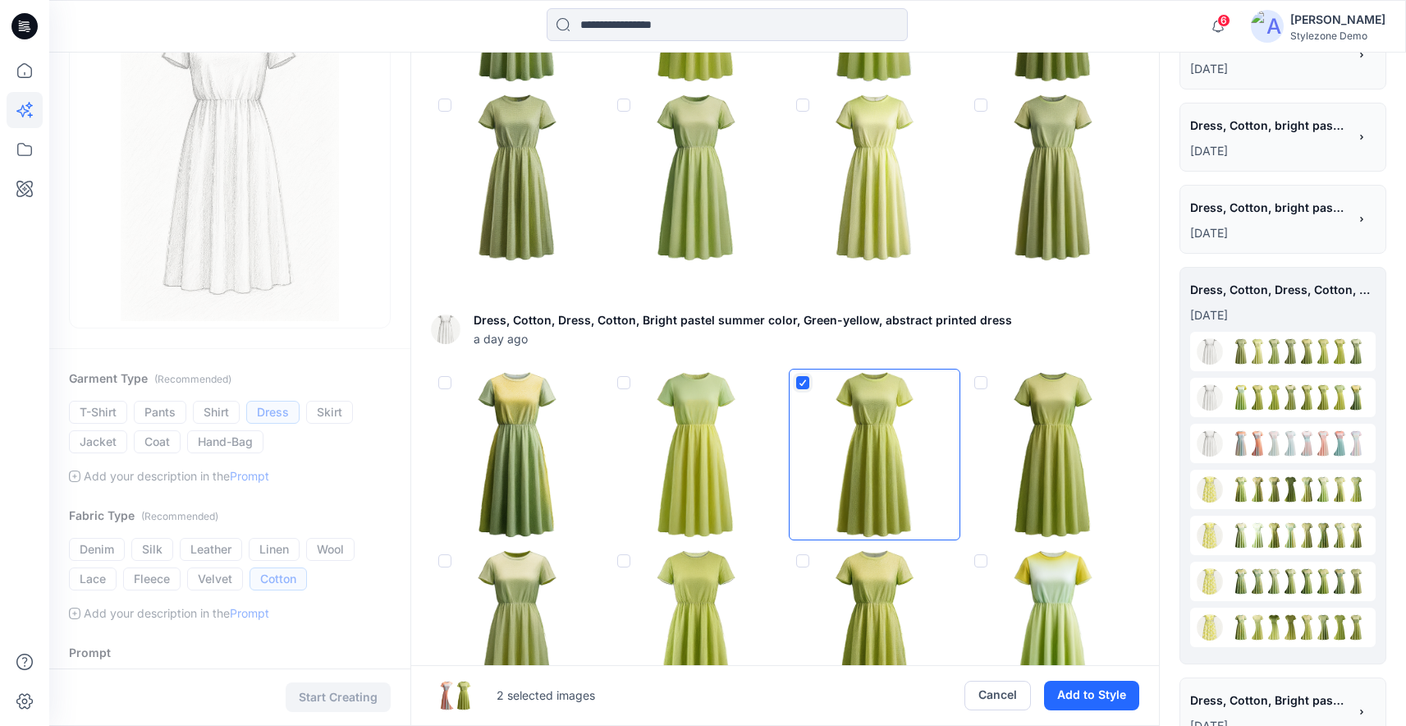
scroll to position [128, 0]
